Goal: Task Accomplishment & Management: Manage account settings

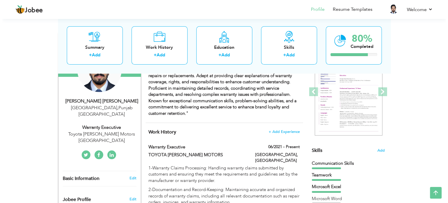
scroll to position [88, 0]
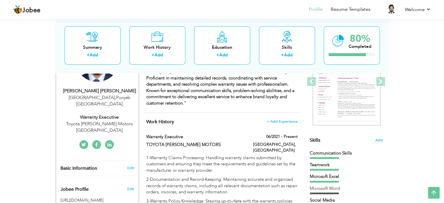
click at [93, 94] on div "[GEOGRAPHIC_DATA] , [GEOGRAPHIC_DATA] [GEOGRAPHIC_DATA]" at bounding box center [99, 100] width 78 height 13
type input "[PERSON_NAME]"
type input "[PHONE_NUMBER]"
select select "number:166"
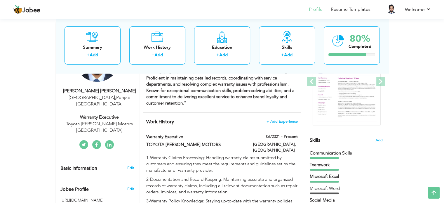
type input "[GEOGRAPHIC_DATA]"
select select "number:11"
type input "Toyota [PERSON_NAME] Motors [GEOGRAPHIC_DATA]"
type input "Warranty Executive"
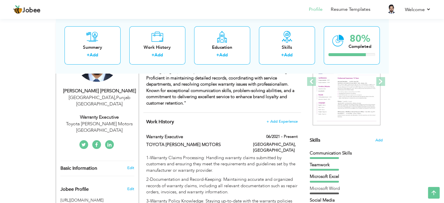
type input "[URL][DOMAIN_NAME][PERSON_NAME]"
type input "[URL][DOMAIN_NAME][PERSON_NAME][DOMAIN_NAME][PERSON_NAME]"
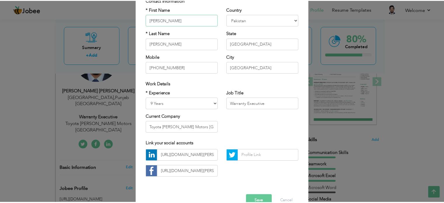
scroll to position [58, 0]
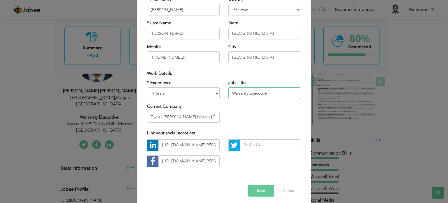
click at [275, 92] on input "Warranty Executive" at bounding box center [265, 93] width 73 height 12
type input "Assistant Manager Service"
click at [256, 189] on button "Save" at bounding box center [261, 191] width 26 height 12
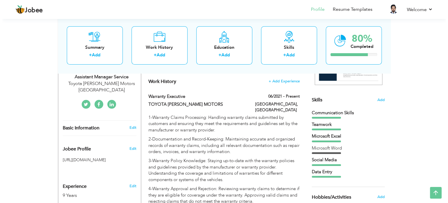
scroll to position [146, 0]
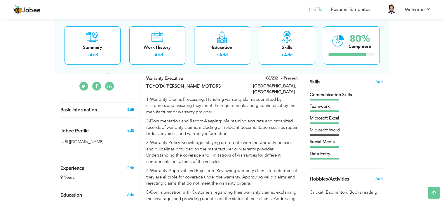
click at [131, 107] on link "Edit" at bounding box center [130, 109] width 7 height 5
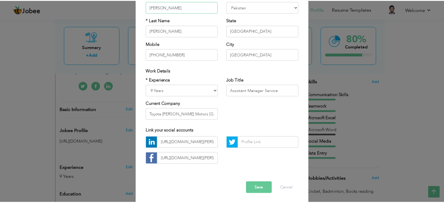
scroll to position [62, 0]
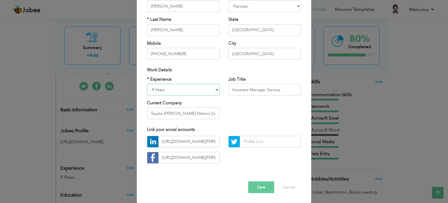
click at [216, 87] on select "Entry Level Less than 1 Year 1 Year 2 Years 3 Years 4 Years 5 Years 6 Years 7 Y…" at bounding box center [183, 90] width 73 height 12
select select "number:12"
click at [147, 84] on select "Entry Level Less than 1 Year 1 Year 2 Years 3 Years 4 Years 5 Years 6 Years 7 Y…" at bounding box center [183, 90] width 73 height 12
click at [263, 185] on button "Save" at bounding box center [261, 187] width 26 height 12
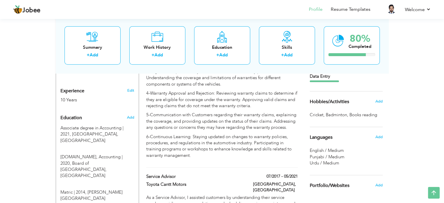
scroll to position [234, 0]
